Goal: Find specific page/section: Find specific page/section

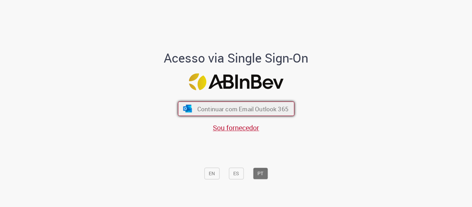
click at [247, 107] on span "Continuar com Email Outlook 365" at bounding box center [242, 109] width 91 height 8
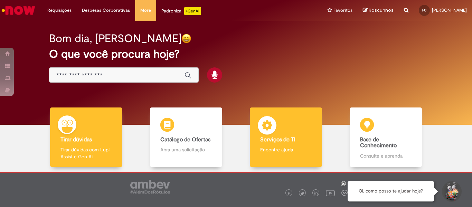
click at [278, 136] on b "Serviços de TI" at bounding box center [277, 139] width 35 height 7
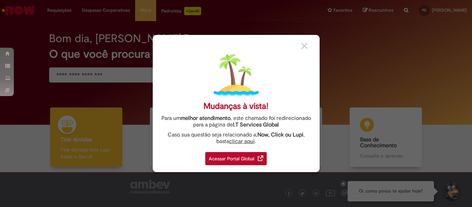
click at [244, 160] on div "Acessar Portal Global" at bounding box center [235, 158] width 61 height 13
